Goal: Find specific page/section: Find specific page/section

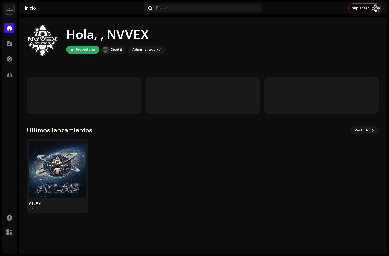
click at [119, 35] on div "Hola, , NVVEX" at bounding box center [115, 35] width 99 height 17
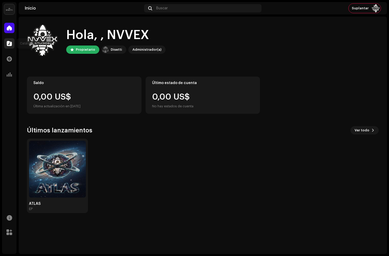
click at [10, 45] on span at bounding box center [9, 43] width 5 height 4
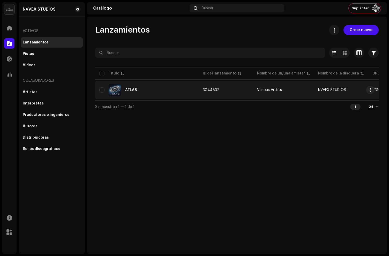
click at [151, 87] on div "ATLAS" at bounding box center [146, 90] width 95 height 12
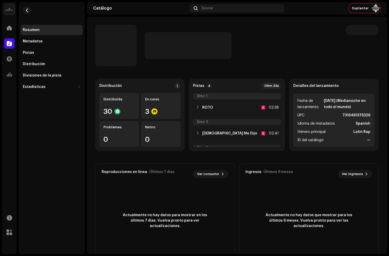
click at [371, 26] on p-skeleton at bounding box center [361, 30] width 33 height 10
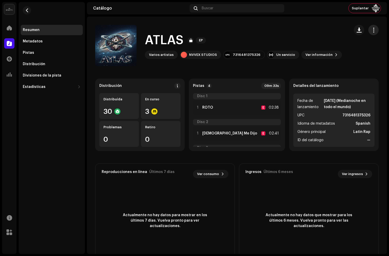
click at [371, 30] on span "button" at bounding box center [373, 30] width 5 height 4
click at [299, 31] on div "ATLAS EP Varios artistas NVVEX STUDIOS 7316481375326 Un servicio Ver información" at bounding box center [220, 45] width 250 height 41
click at [363, 7] on span "Suplantar" at bounding box center [359, 8] width 17 height 4
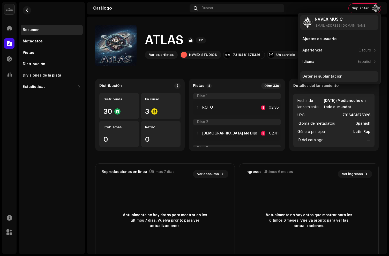
click at [312, 75] on div "Detener suplantación" at bounding box center [322, 76] width 40 height 4
